Goal: Task Accomplishment & Management: Use online tool/utility

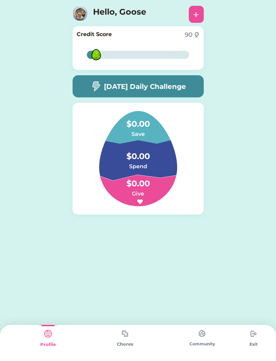
click at [120, 340] on img at bounding box center [125, 333] width 14 height 13
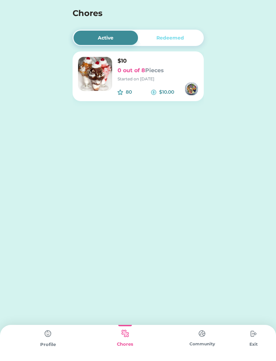
click at [88, 81] on img at bounding box center [95, 74] width 34 height 34
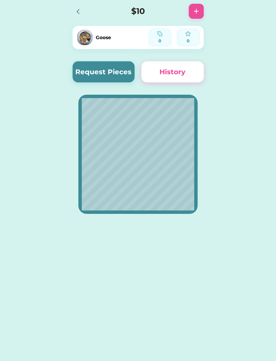
click at [109, 80] on button "Request Pieces" at bounding box center [104, 71] width 62 height 21
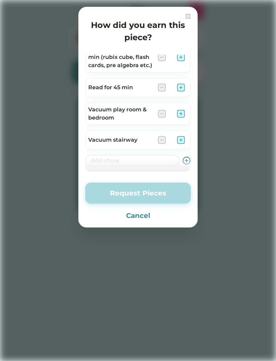
scroll to position [122, 0]
click at [186, 19] on img at bounding box center [187, 16] width 5 height 5
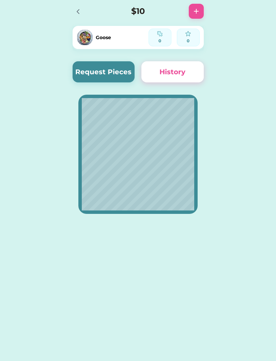
click at [93, 75] on button "Request Pieces" at bounding box center [104, 71] width 62 height 21
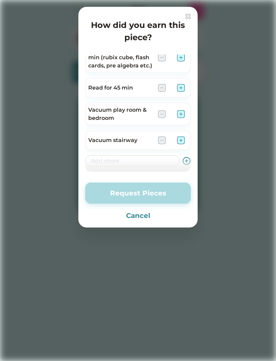
click at [182, 136] on img at bounding box center [181, 140] width 8 height 8
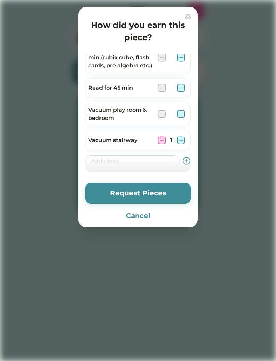
click at [170, 195] on button "Request Pieces" at bounding box center [138, 192] width 106 height 21
click at [161, 191] on button "Request Pieces" at bounding box center [138, 192] width 106 height 21
click at [162, 194] on button "Request Pieces" at bounding box center [138, 192] width 106 height 21
click at [161, 197] on button "Request Pieces" at bounding box center [138, 192] width 106 height 21
click at [158, 194] on button "Request Pieces" at bounding box center [138, 192] width 106 height 21
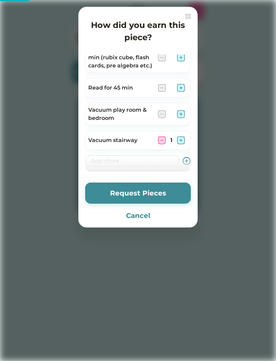
click at [157, 190] on button "Request Pieces" at bounding box center [138, 192] width 106 height 21
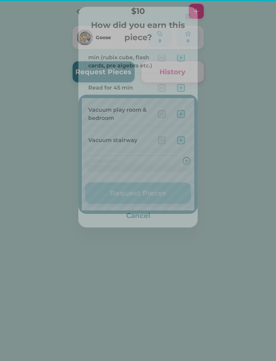
click at [154, 191] on button "Request Pieces" at bounding box center [138, 192] width 106 height 21
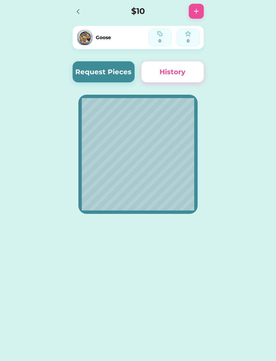
click at [98, 69] on button "Request Pieces" at bounding box center [104, 71] width 62 height 21
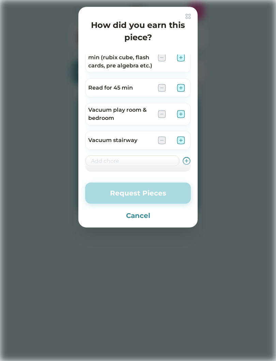
click at [144, 219] on button "Cancel" at bounding box center [138, 215] width 106 height 10
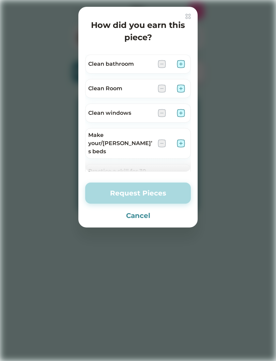
scroll to position [1, 0]
click at [182, 142] on img at bounding box center [181, 143] width 8 height 8
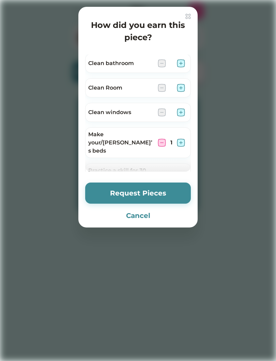
click at [180, 90] on img at bounding box center [181, 88] width 8 height 8
click at [171, 193] on button "Request Pieces" at bounding box center [138, 192] width 106 height 21
